Goal: Task Accomplishment & Management: Use online tool/utility

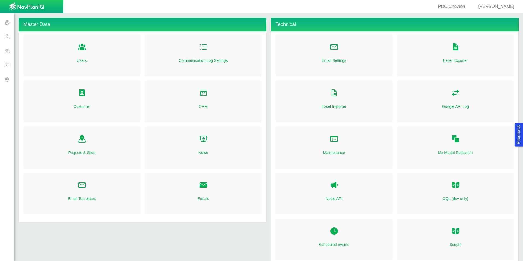
click at [5, 67] on span at bounding box center [7, 65] width 14 height 14
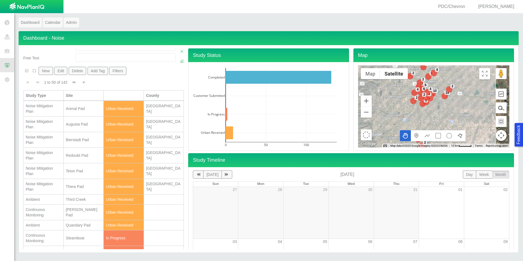
scroll to position [109, 0]
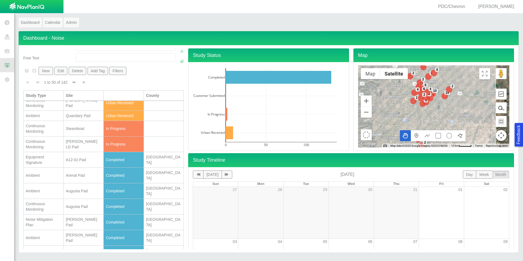
click at [83, 131] on div "Steamboat" at bounding box center [84, 128] width 36 height 5
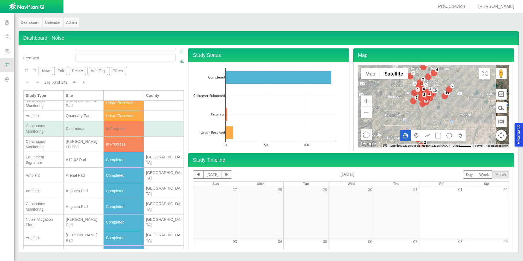
click at [83, 131] on div "Steamboat" at bounding box center [84, 128] width 36 height 5
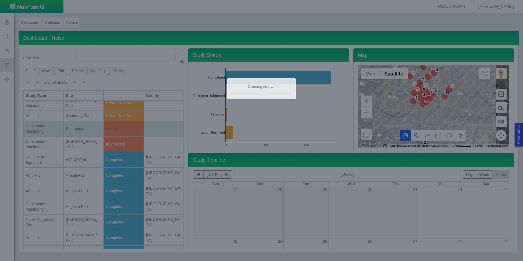
scroll to position [0, 0]
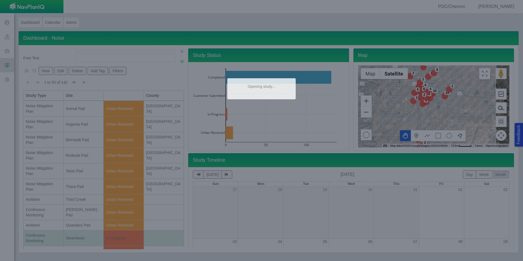
type textarea "x"
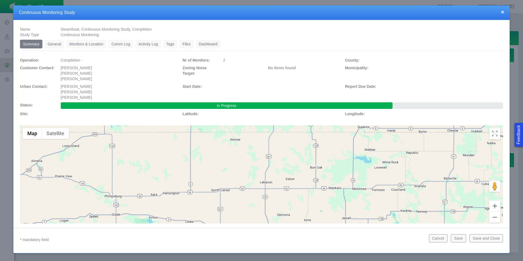
click at [91, 45] on link "Monitors & Location" at bounding box center [86, 44] width 40 height 9
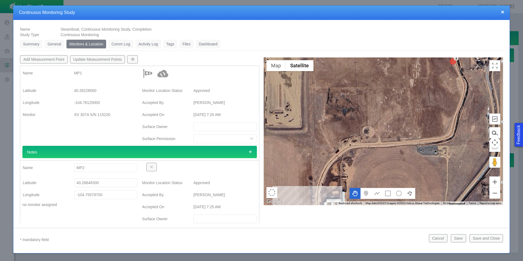
click at [55, 45] on link "General" at bounding box center [55, 44] width 20 height 9
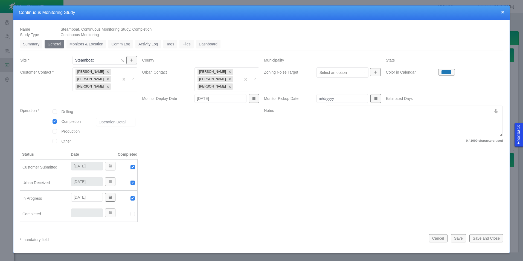
click at [133, 213] on img at bounding box center [132, 213] width 5 height 5
type input "[DATE]"
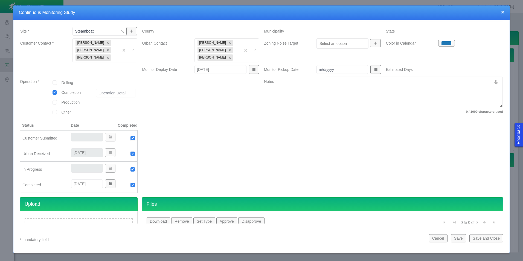
scroll to position [60, 0]
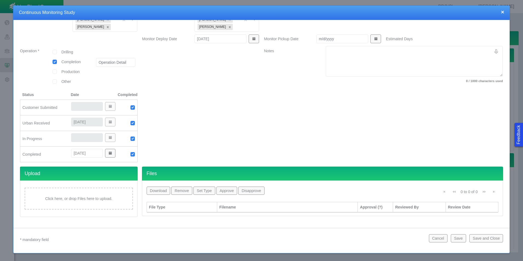
click at [490, 239] on button "Save and Close" at bounding box center [486, 238] width 34 height 8
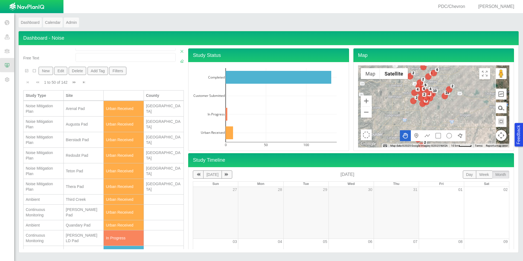
scroll to position [55, 0]
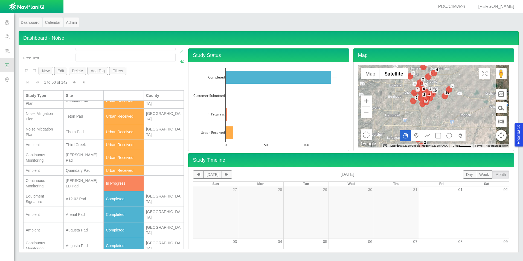
click at [80, 162] on td "[PERSON_NAME] Pad" at bounding box center [84, 158] width 40 height 16
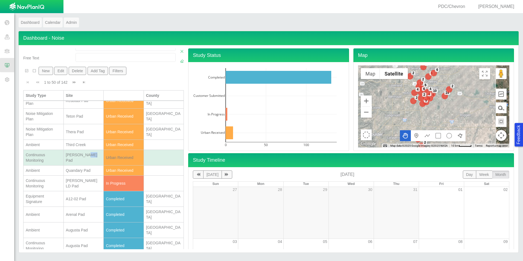
click at [80, 162] on td "[PERSON_NAME] Pad" at bounding box center [84, 158] width 40 height 16
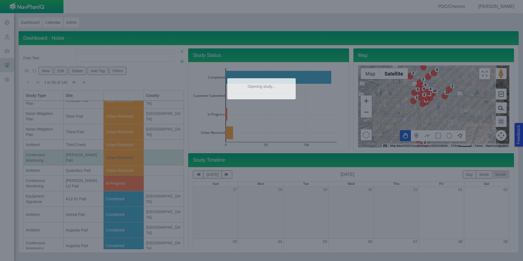
type textarea "x"
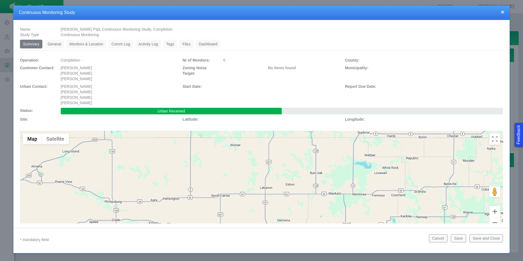
click at [59, 41] on link "General" at bounding box center [55, 44] width 20 height 9
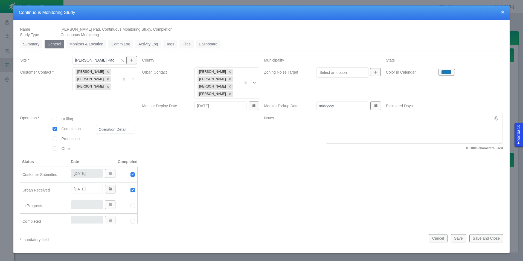
click at [132, 206] on img at bounding box center [132, 205] width 5 height 5
type input "[DATE]"
click at [87, 45] on link "Monitors & Location" at bounding box center [86, 44] width 40 height 9
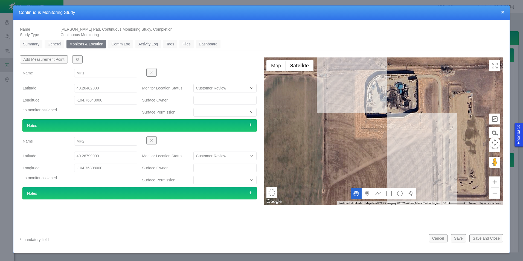
click at [77, 59] on span "button" at bounding box center [77, 59] width 4 height 4
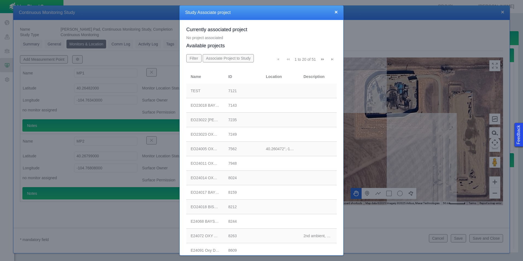
click at [320, 60] on button "Go to next page" at bounding box center [322, 59] width 9 height 10
click at [321, 59] on span "Go to next page" at bounding box center [323, 59] width 4 height 4
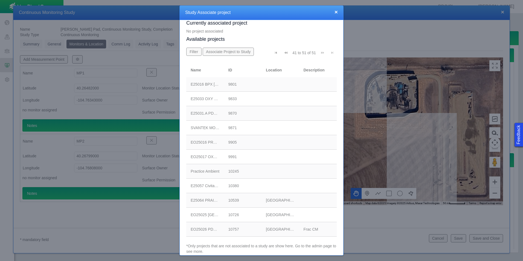
scroll to position [12, 0]
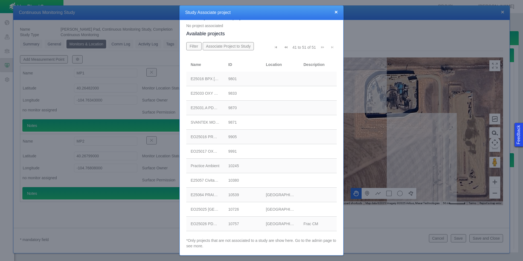
click at [212, 226] on div "EO25026 PDC [PERSON_NAME]" at bounding box center [205, 223] width 29 height 5
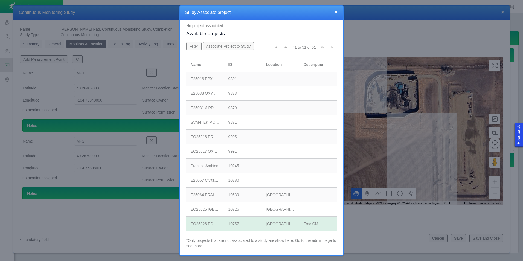
click at [225, 46] on button "Associate Project to Study" at bounding box center [228, 46] width 51 height 8
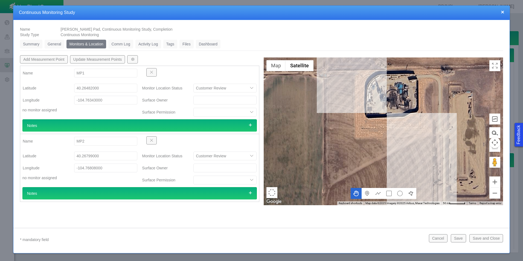
click at [113, 60] on button "Update Measurement Points" at bounding box center [97, 59] width 55 height 8
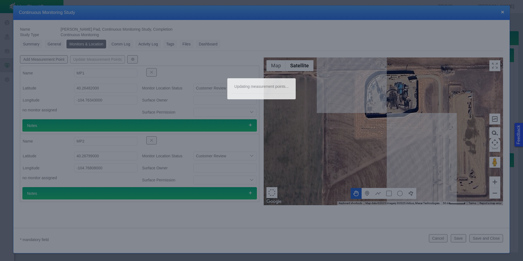
scroll to position [0, 0]
type textarea "x"
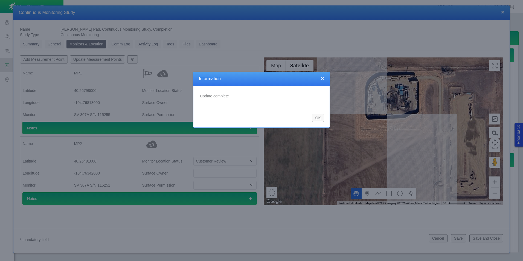
click at [319, 114] on button "OK" at bounding box center [318, 118] width 12 height 8
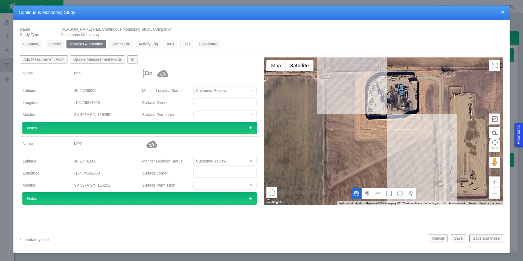
click at [500, 239] on button "Save and Close" at bounding box center [486, 238] width 34 height 8
